Goal: Information Seeking & Learning: Learn about a topic

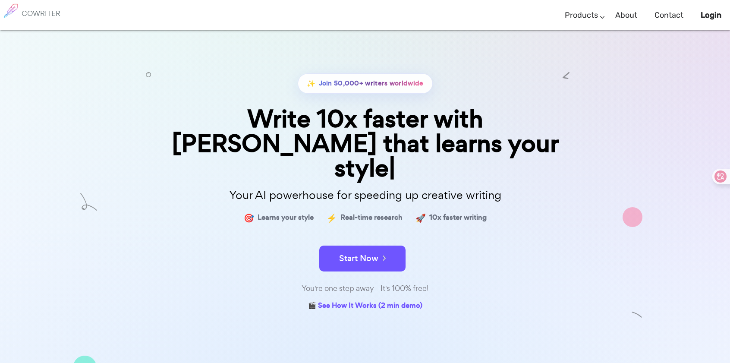
click at [657, 87] on div "✨ Join 50,000+ writers worldwide Write 10x faster with AI that learns your styl…" at bounding box center [365, 262] width 730 height 465
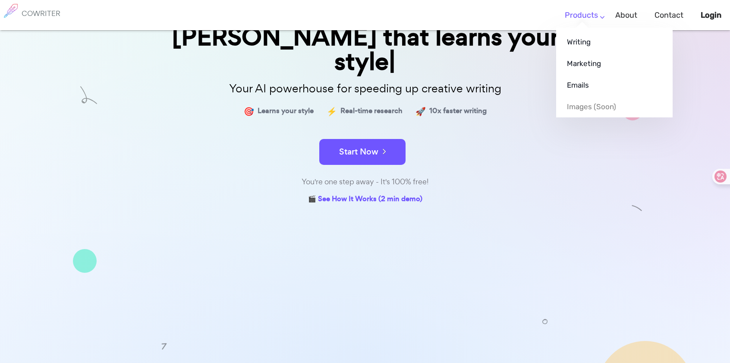
click at [594, 19] on link "Products" at bounding box center [581, 15] width 33 height 25
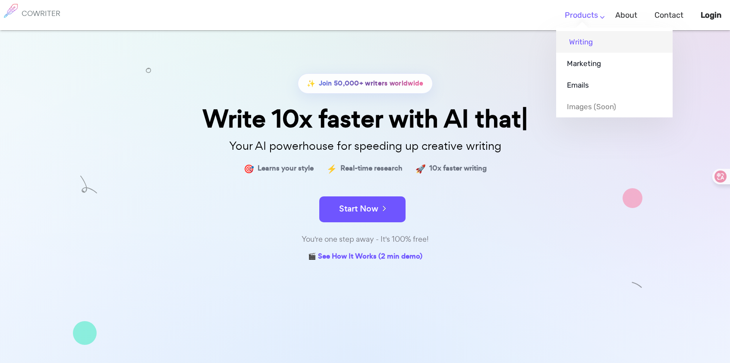
click at [587, 44] on link "Writing" at bounding box center [614, 42] width 116 height 22
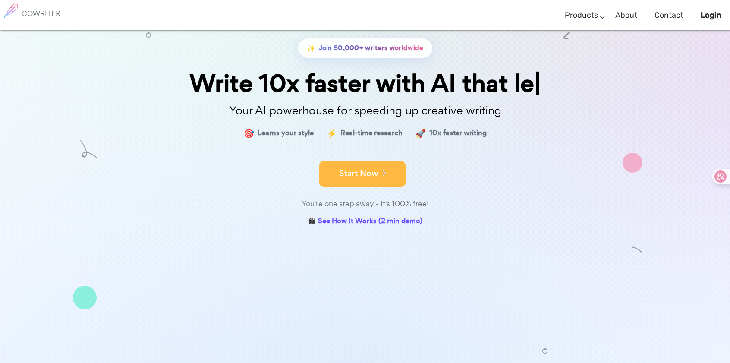
scroll to position [82, 0]
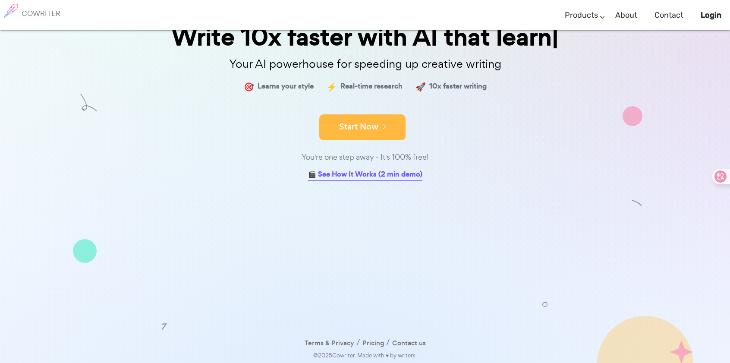
click at [370, 115] on button "Start Now" at bounding box center [362, 127] width 86 height 26
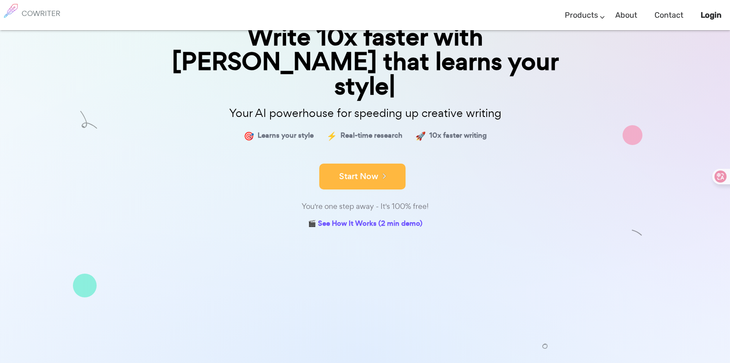
click at [371, 164] on button "Start Now" at bounding box center [362, 177] width 86 height 26
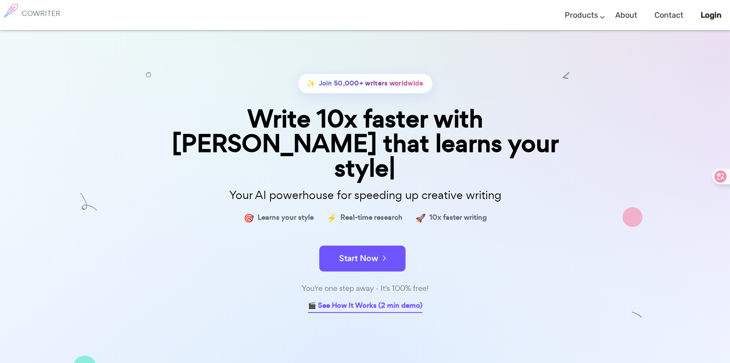
click at [360, 299] on link "🎬 See How It Works (2 min demo)" at bounding box center [365, 305] width 114 height 13
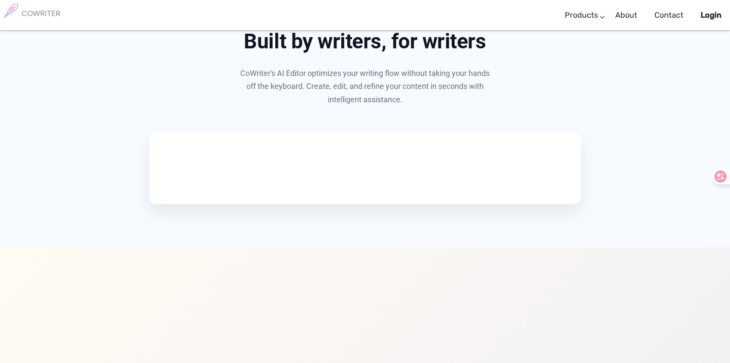
scroll to position [500, 0]
